Goal: Contribute content: Contribute content

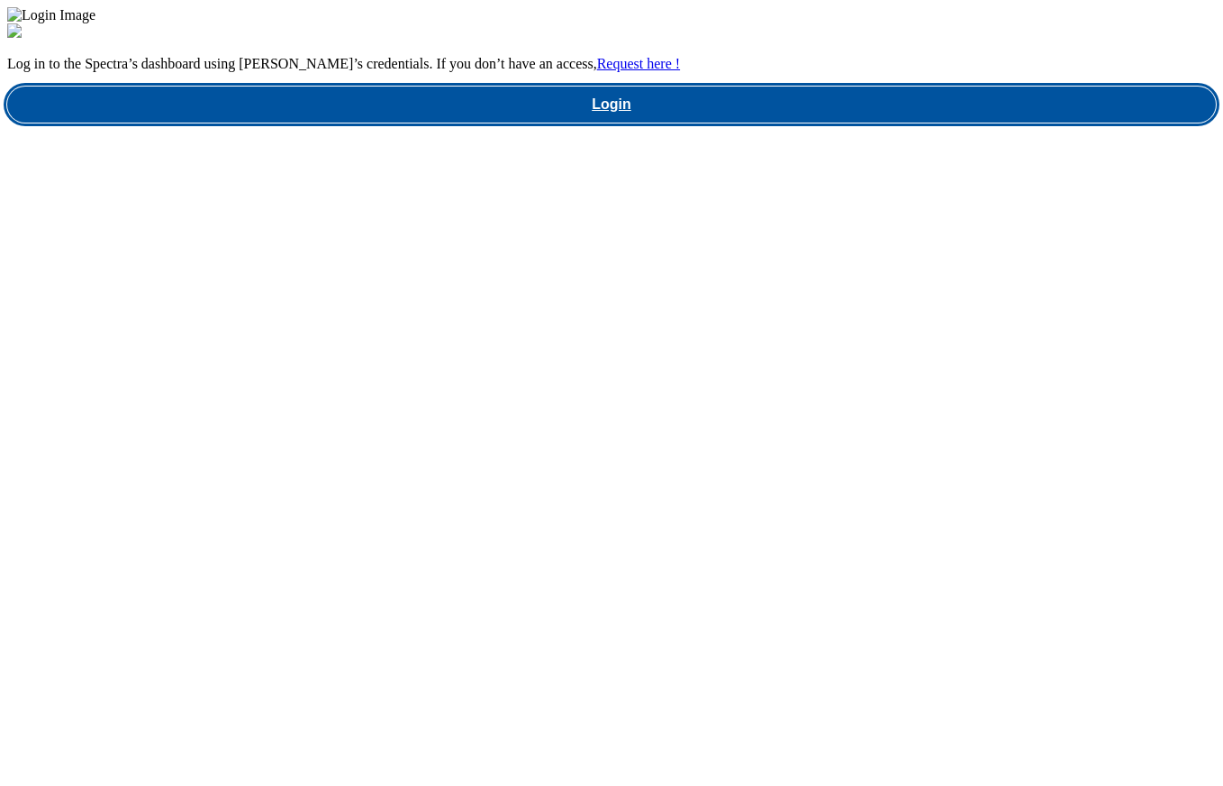
click at [909, 123] on link "Login" at bounding box center [611, 104] width 1209 height 36
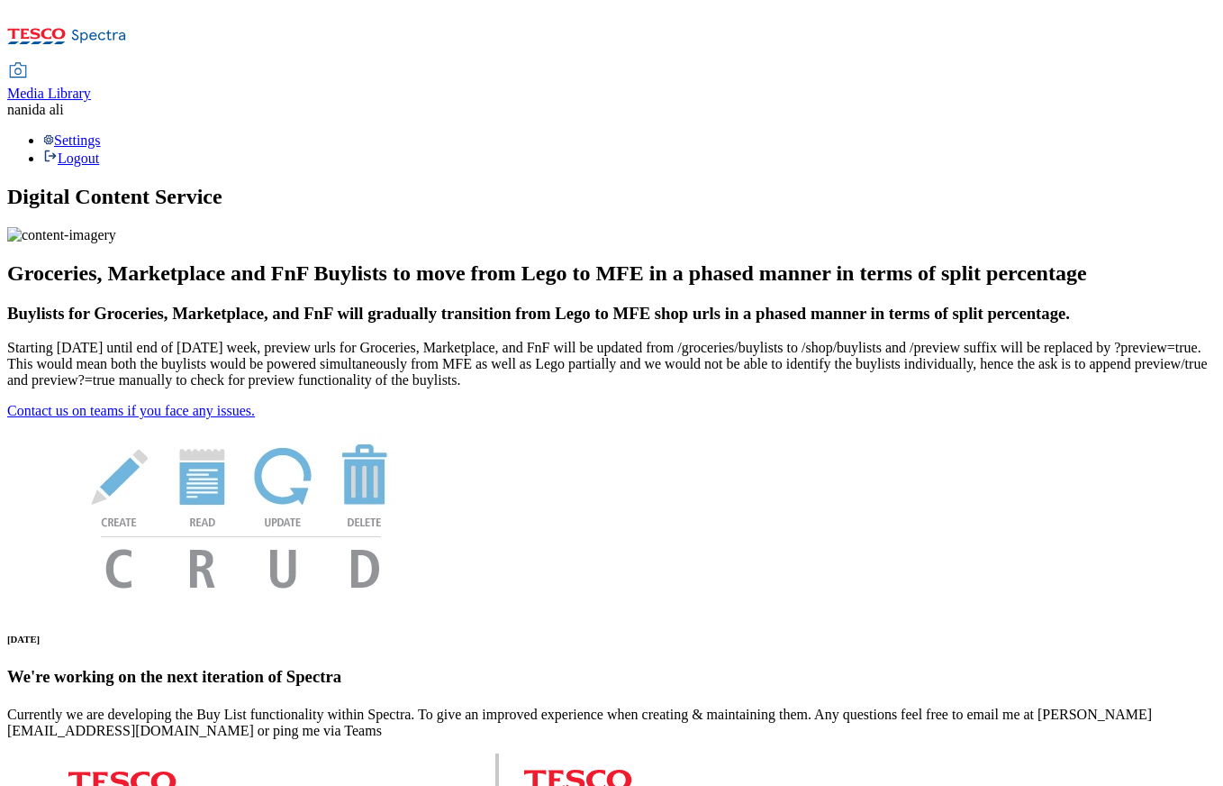
click at [91, 86] on span "Media Library" at bounding box center [49, 93] width 84 height 15
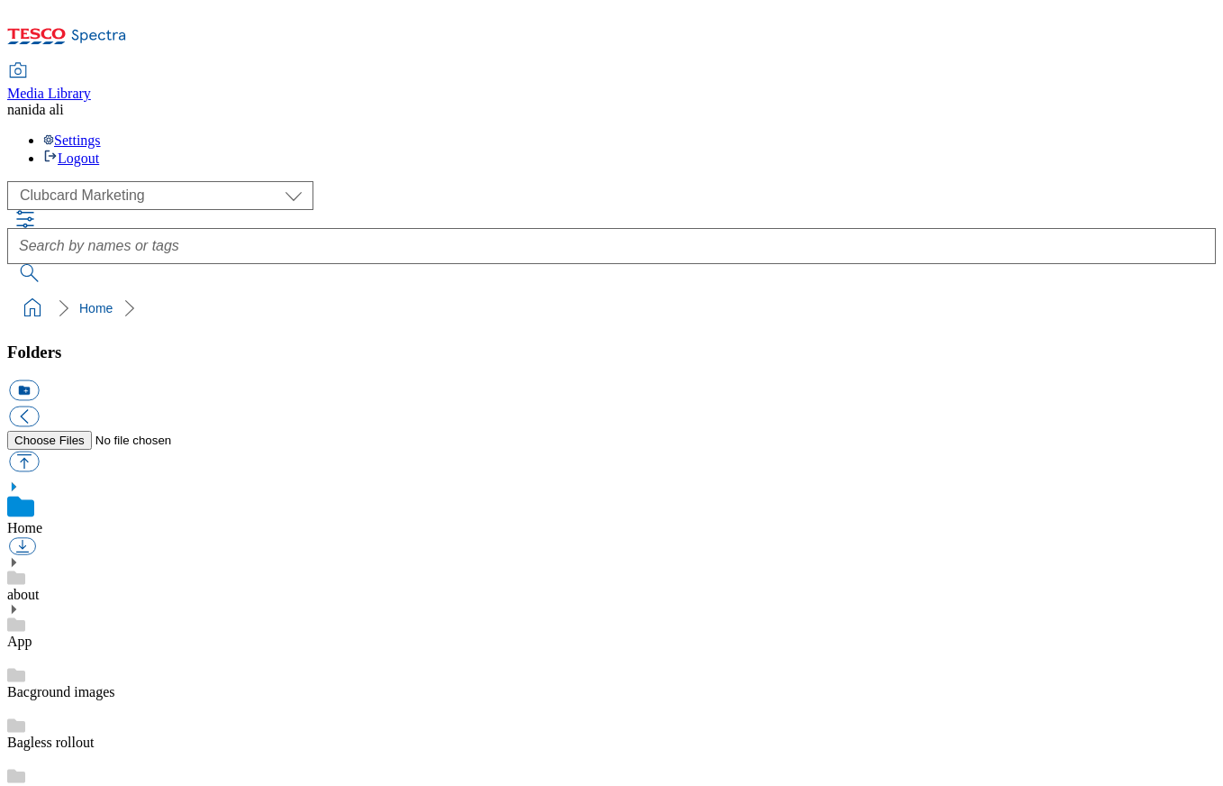
scroll to position [12, 0]
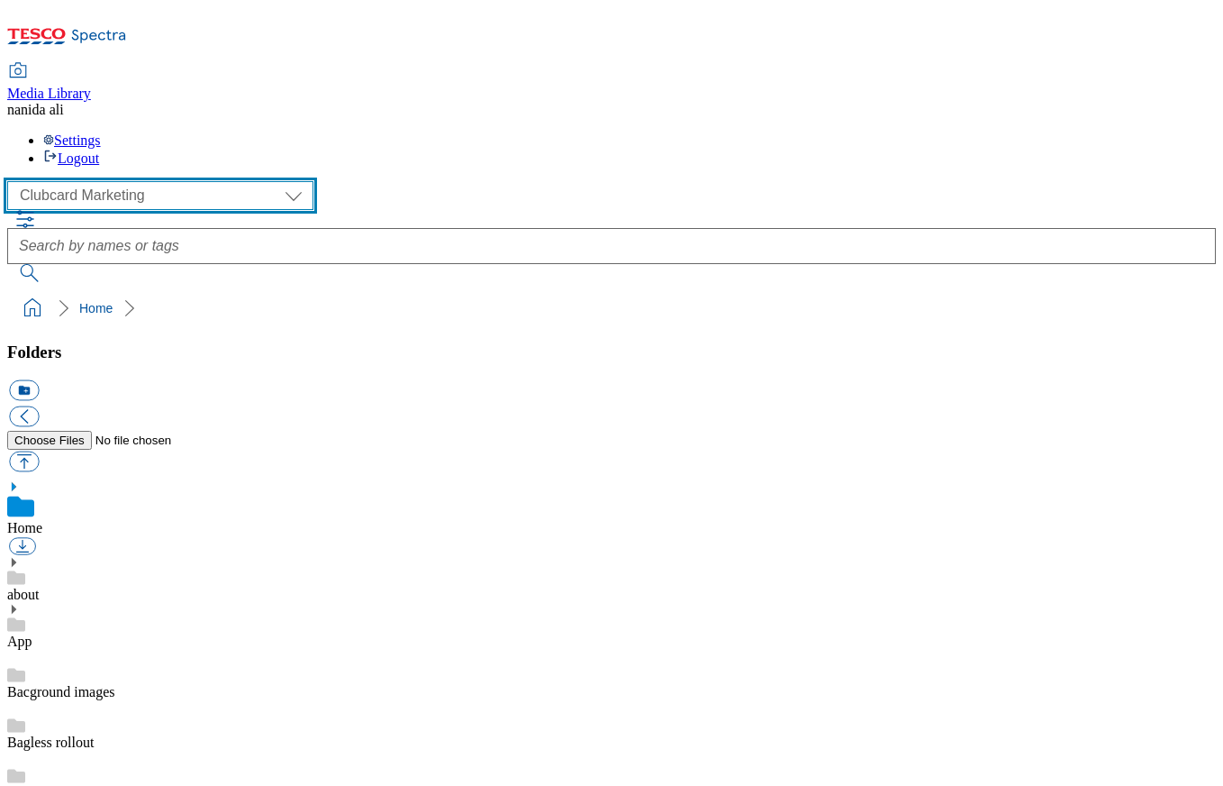
select select "flare-ghs-mktg"
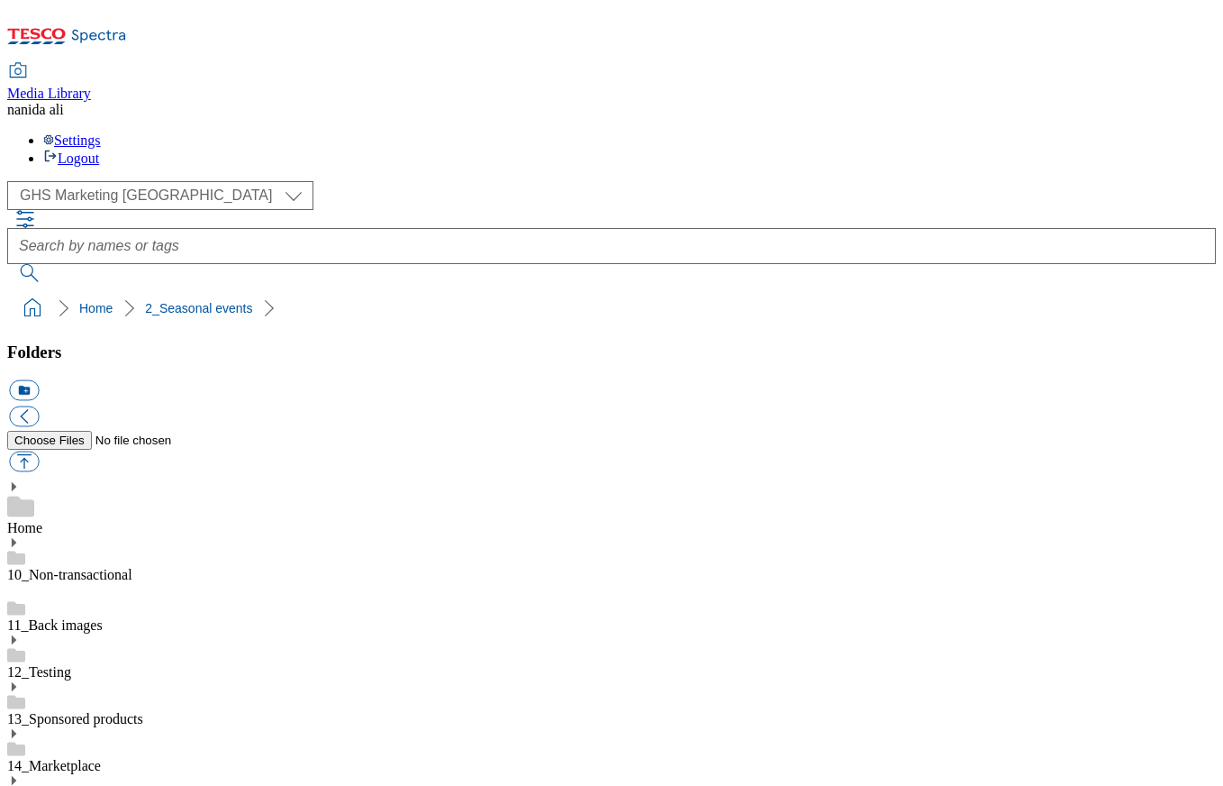
scroll to position [231, 0]
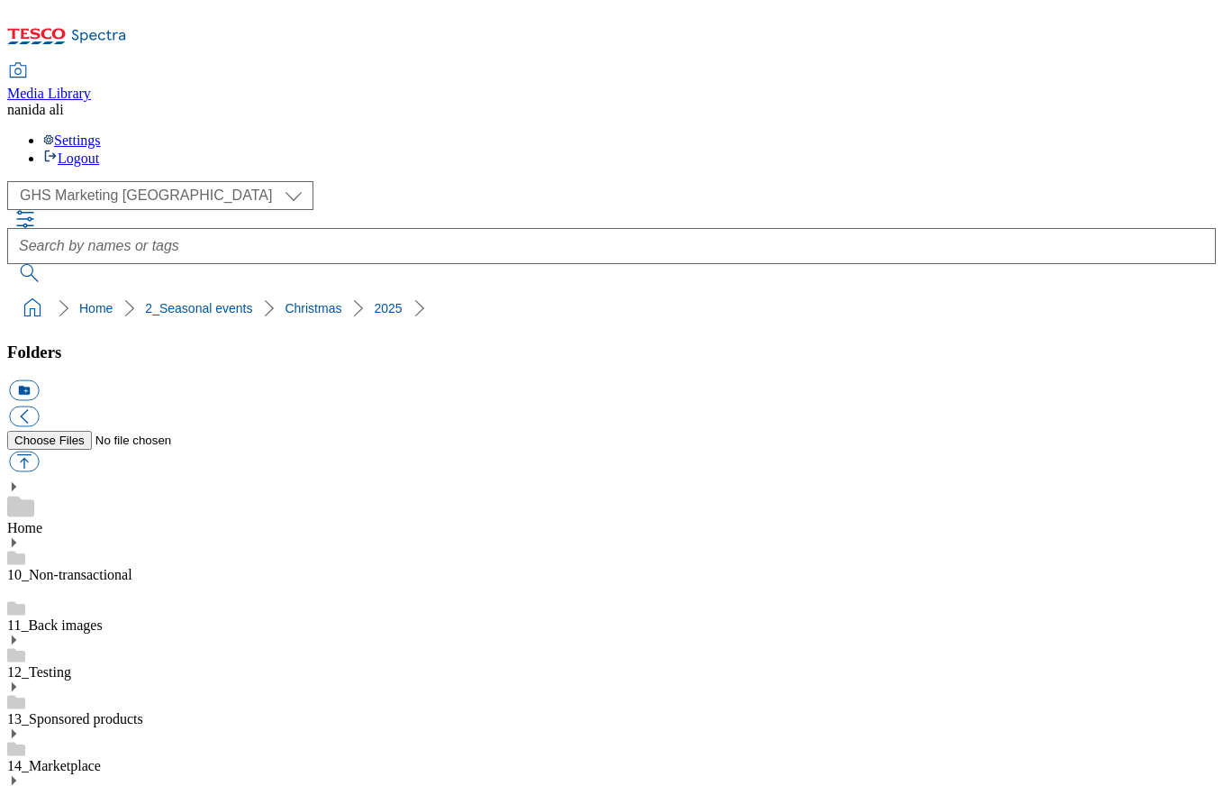
click at [39, 380] on button "icon_new_folder" at bounding box center [24, 390] width 30 height 21
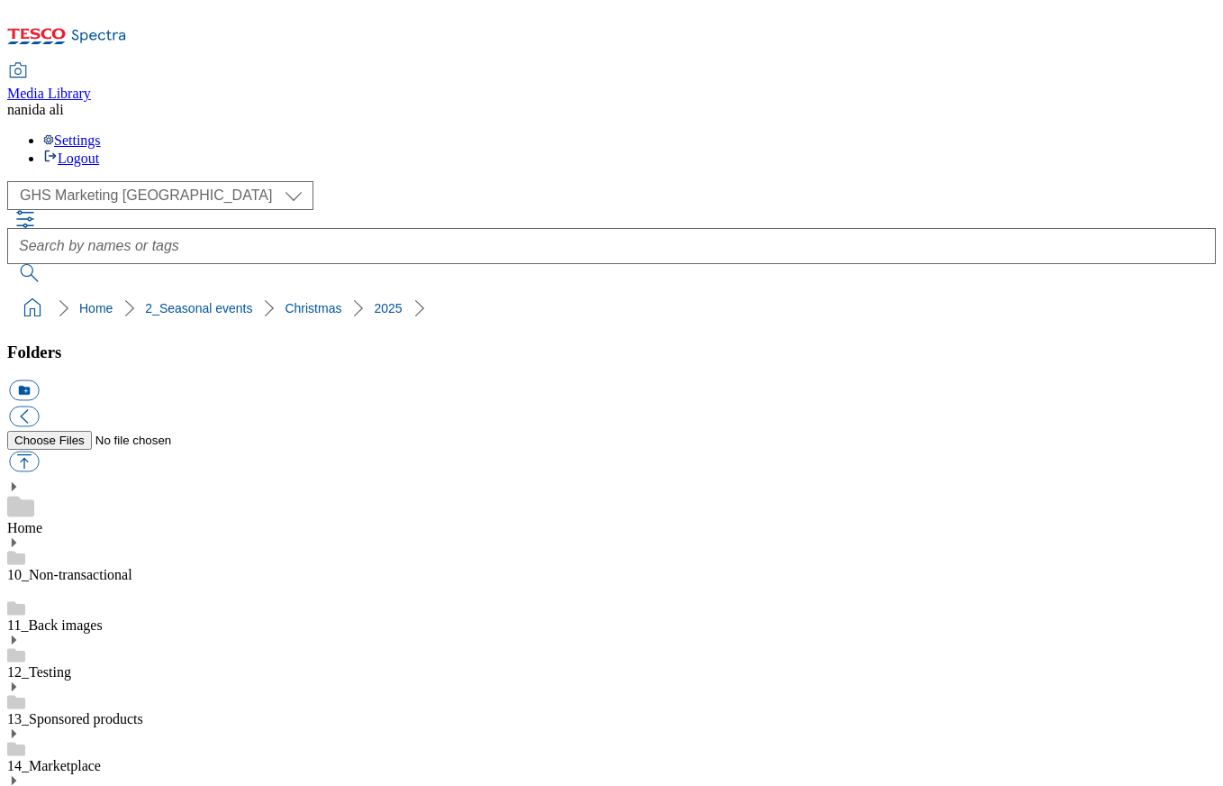
paste input "Christmas 2025 Capsule -"
drag, startPoint x: 155, startPoint y: 520, endPoint x: 206, endPoint y: 523, distance: 51.5
type input "2528-Christmas 2025 -"
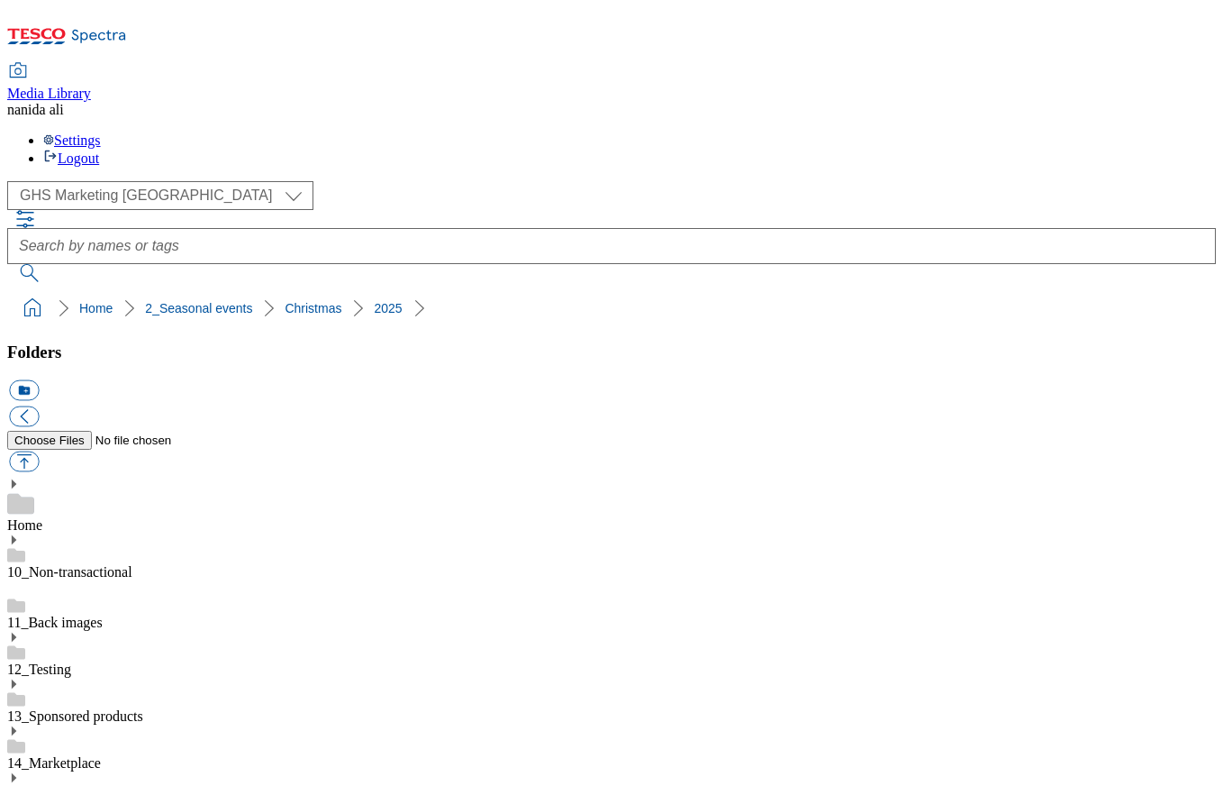
click at [39, 451] on button "button" at bounding box center [24, 461] width 30 height 21
type input "C:\fakepath\Christmas-search banner.jpg"
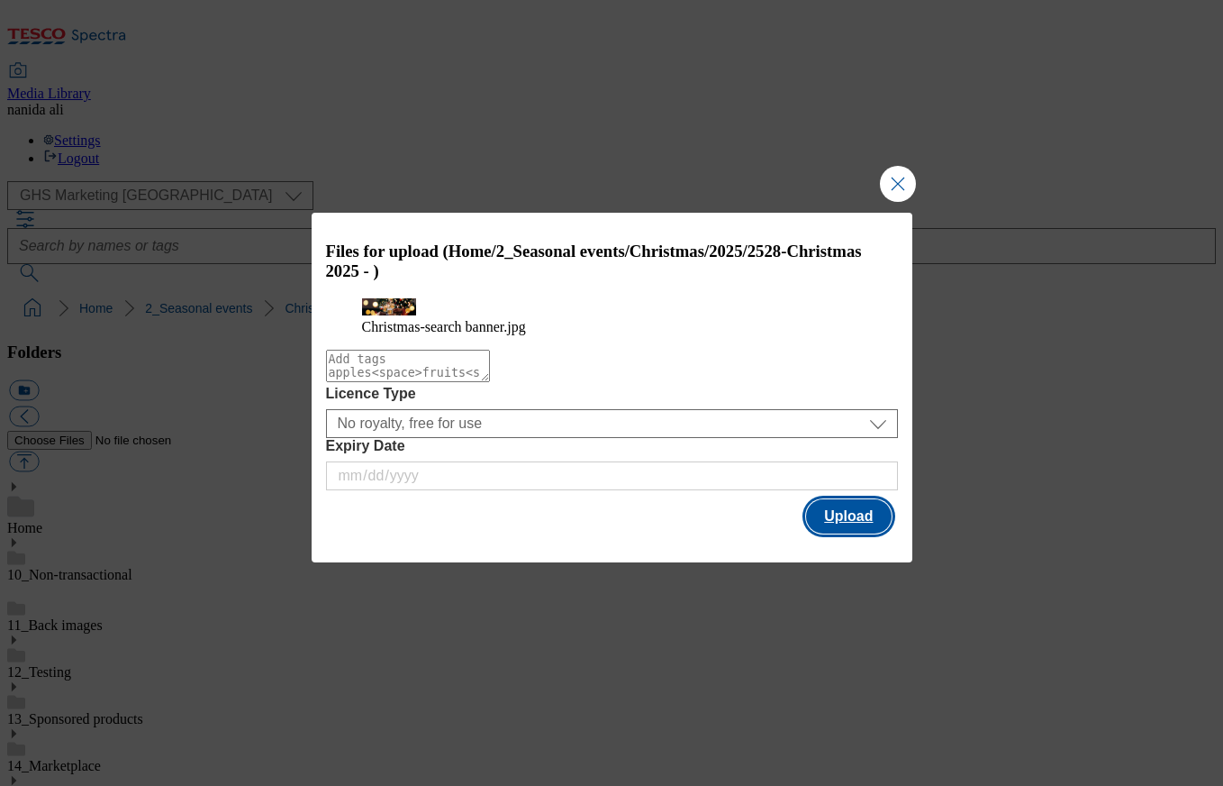
click at [837, 533] on button "Upload" at bounding box center [848, 516] width 85 height 34
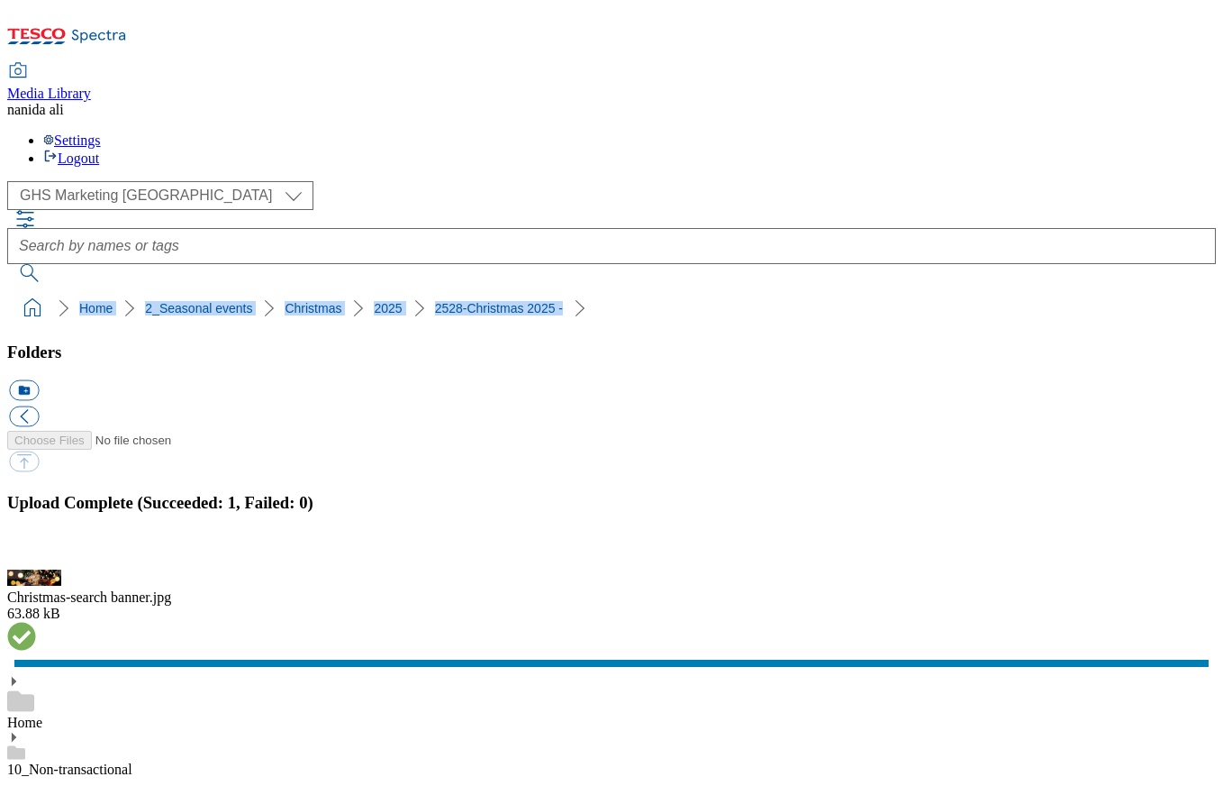
drag, startPoint x: 7, startPoint y: 155, endPoint x: 579, endPoint y: 160, distance: 572.1
click at [579, 291] on nav "Home 2_Seasonal events Christmas 2025 2528-Christmas 2025 -" at bounding box center [611, 308] width 1209 height 34
copy ol "Home 2_Seasonal events Christmas 2025 2528-Christmas 2025 -"
